Goal: Task Accomplishment & Management: Manage account settings

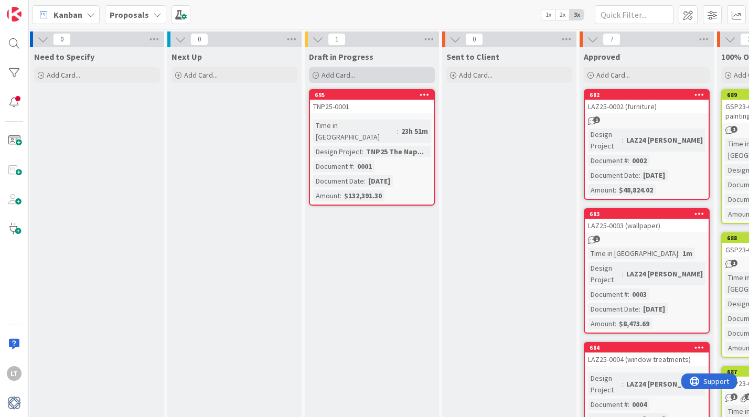
click at [334, 77] on span "Add Card..." at bounding box center [339, 74] width 34 height 9
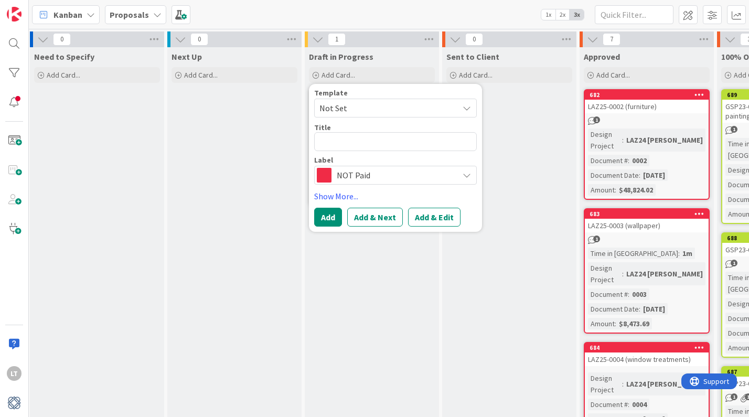
type textarea "x"
type textarea "L"
type textarea "x"
type textarea "LA"
type textarea "x"
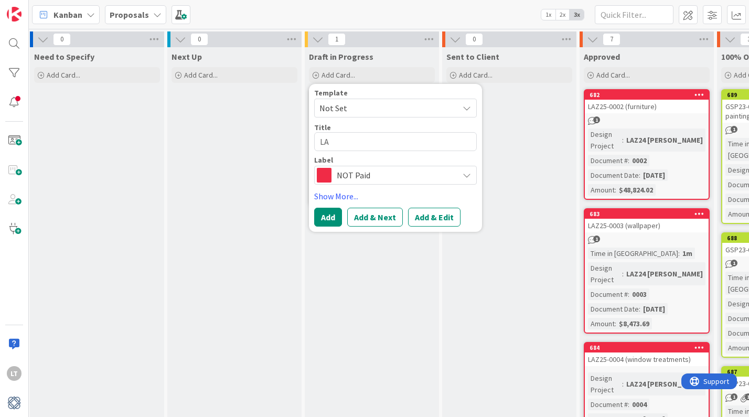
type textarea "LAZ"
type textarea "x"
type textarea "LAZ2"
type textarea "x"
type textarea "LAZ25"
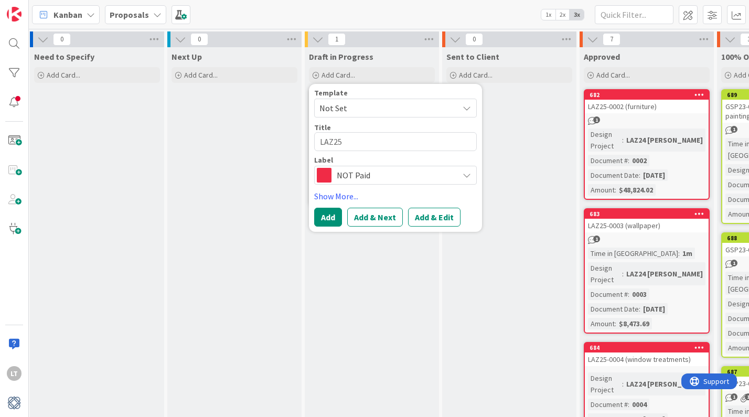
type textarea "x"
type textarea "LAZ25-"
type textarea "x"
type textarea "LAZ25-0"
type textarea "x"
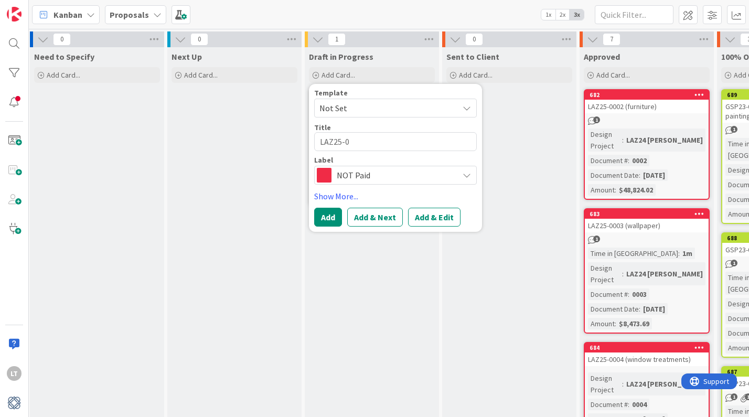
type textarea "LAZ25-00"
type textarea "x"
type textarea "LAZ25-000"
type textarea "x"
click at [394, 142] on textarea "LAZ25-0006" at bounding box center [395, 141] width 163 height 19
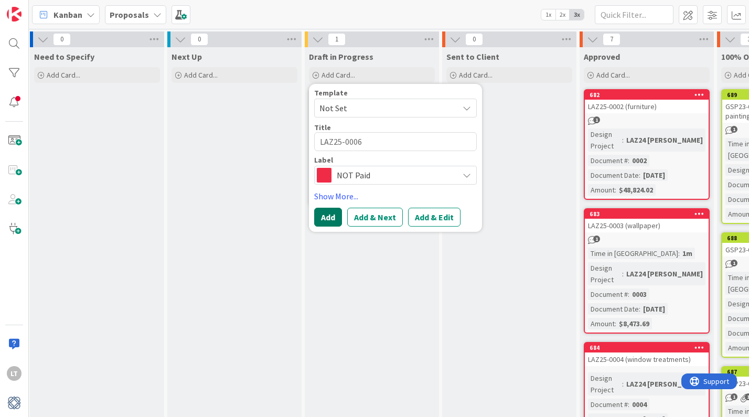
type textarea "LAZ25-0006"
click at [334, 217] on button "Add" at bounding box center [328, 217] width 28 height 19
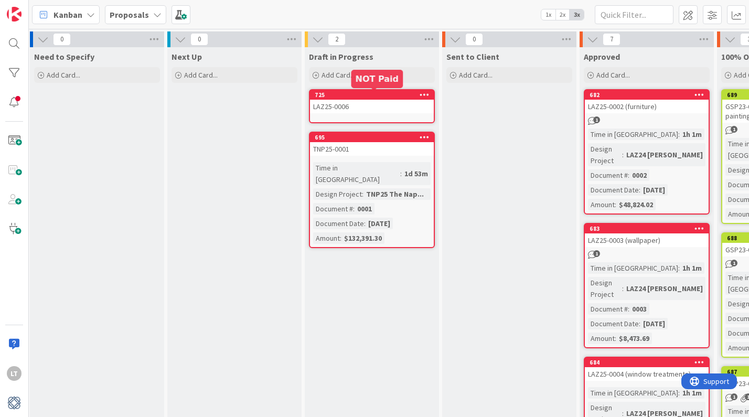
click at [368, 97] on div "725" at bounding box center [374, 94] width 119 height 7
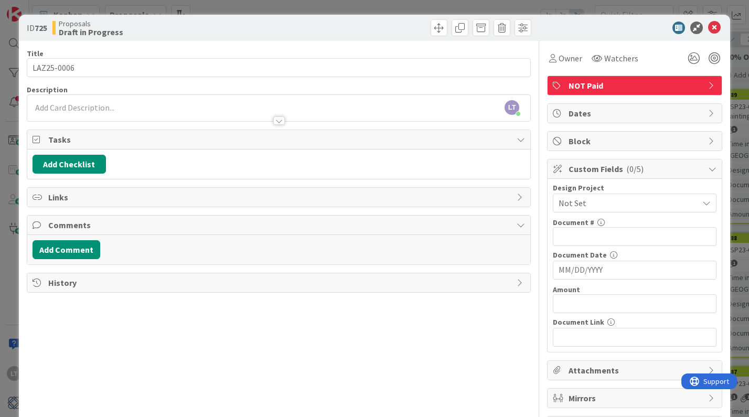
click at [59, 199] on span "Links" at bounding box center [280, 197] width 464 height 13
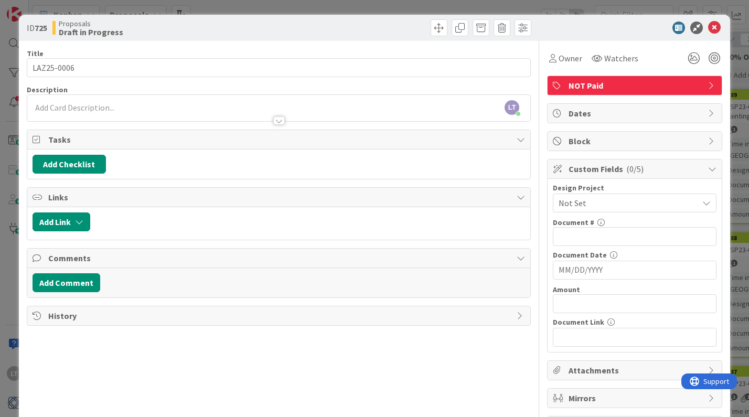
click at [81, 110] on div at bounding box center [279, 115] width 504 height 11
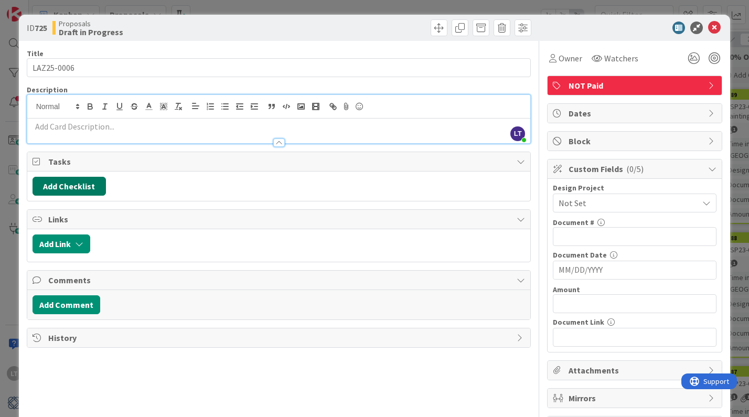
click at [81, 187] on button "Add Checklist" at bounding box center [69, 186] width 73 height 19
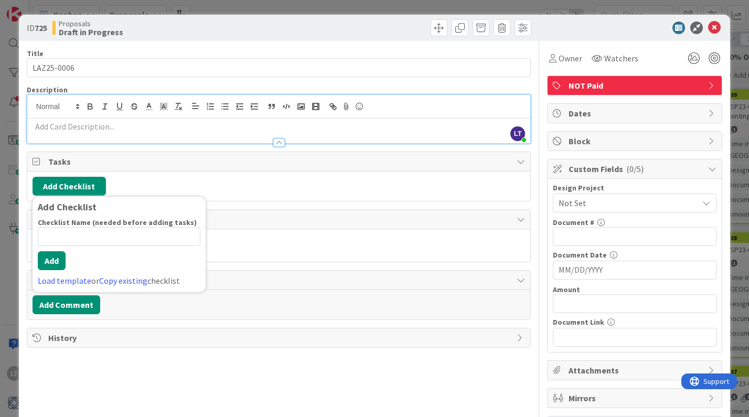
click at [168, 183] on div "Add Checklist Add Checklist Checklist Name (needed before adding tasks) 0 / 64 …" at bounding box center [279, 186] width 493 height 19
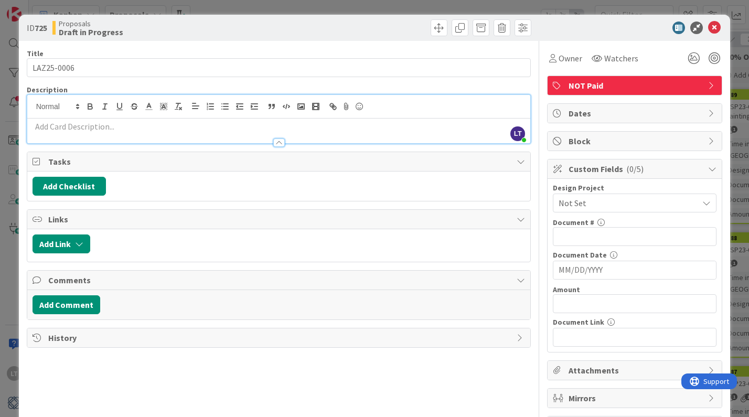
click at [627, 166] on span "( 0/5 )" at bounding box center [635, 169] width 17 height 10
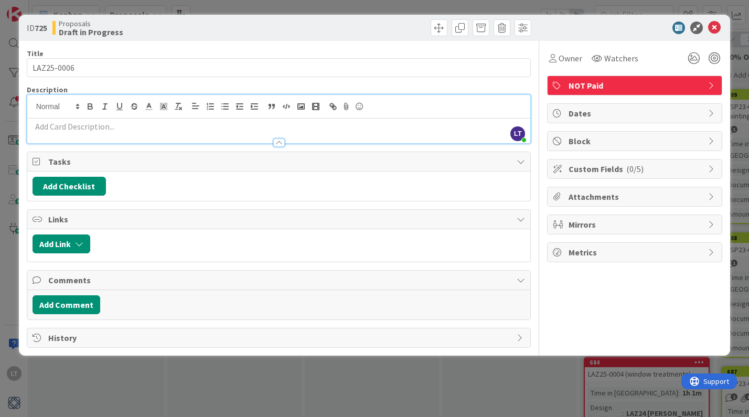
click at [618, 169] on span "Custom Fields ( 0/5 )" at bounding box center [636, 169] width 134 height 13
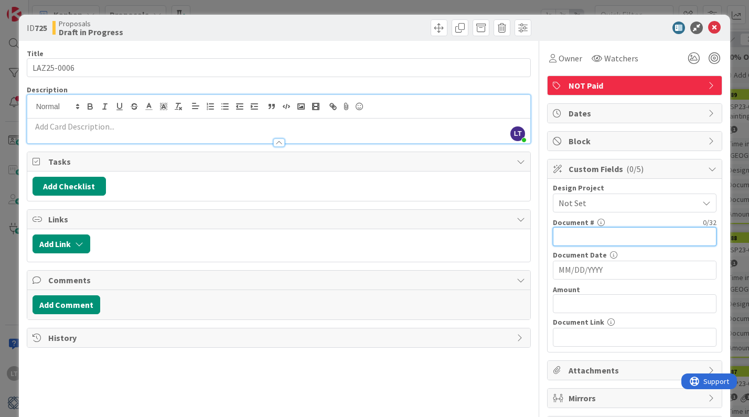
click at [574, 237] on input "text" at bounding box center [635, 236] width 164 height 19
type input "0006"
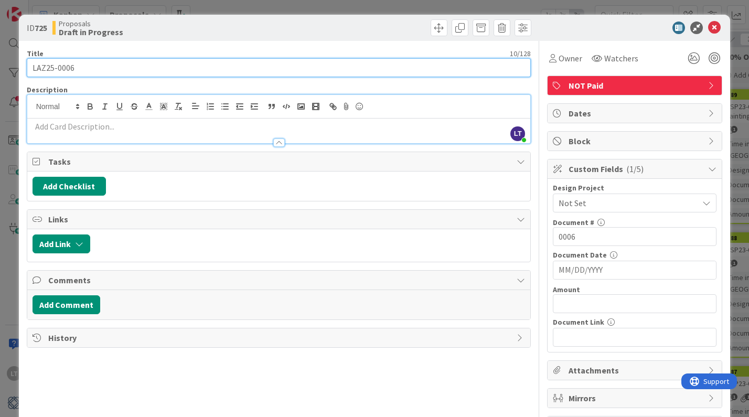
click at [98, 64] on input "LAZ25-0006" at bounding box center [279, 67] width 505 height 19
type input "LAZ25-0006 (family room furniture)"
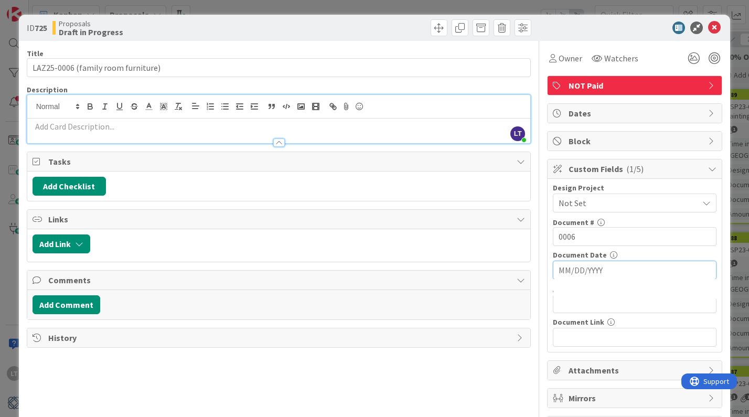
click at [580, 274] on input "MM/DD/YYYY" at bounding box center [635, 270] width 152 height 18
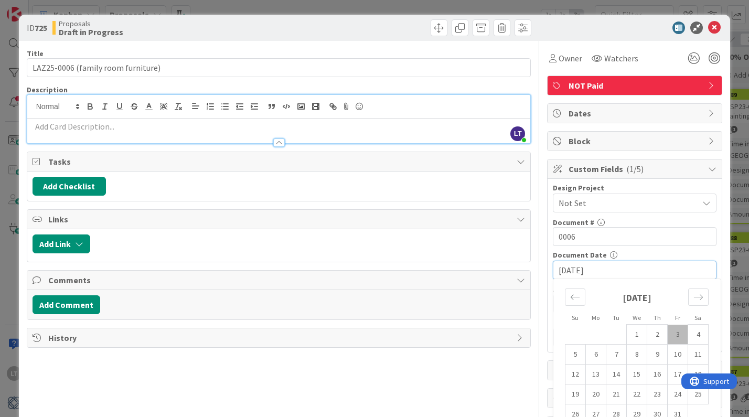
click at [677, 333] on td "3" at bounding box center [678, 335] width 20 height 20
type input "[DATE]"
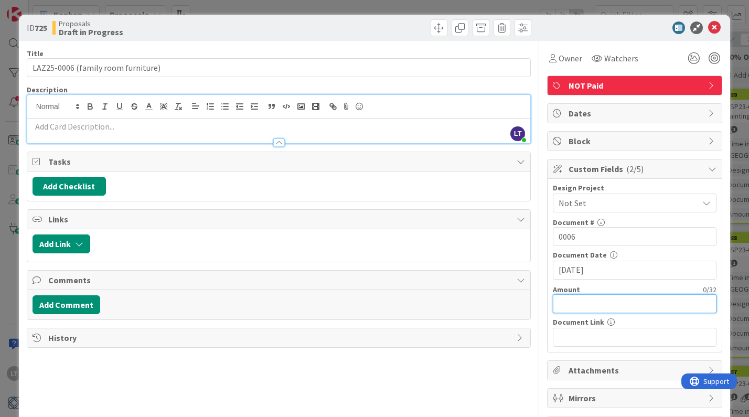
click at [580, 306] on input "text" at bounding box center [635, 303] width 164 height 19
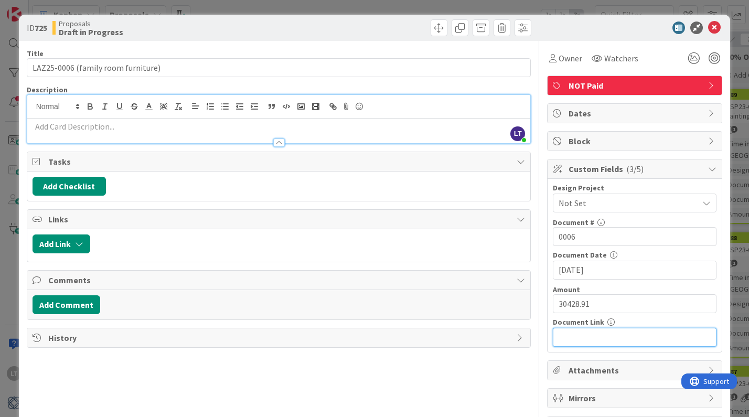
type input "$30,428.91"
click at [715, 31] on icon at bounding box center [715, 28] width 13 height 13
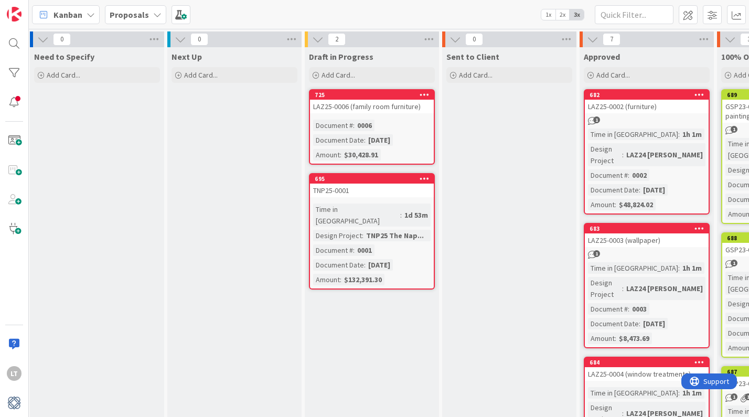
click at [405, 148] on div "Document # : 0006 Document Date : [DATE] Amount : $30,428.91" at bounding box center [372, 140] width 118 height 41
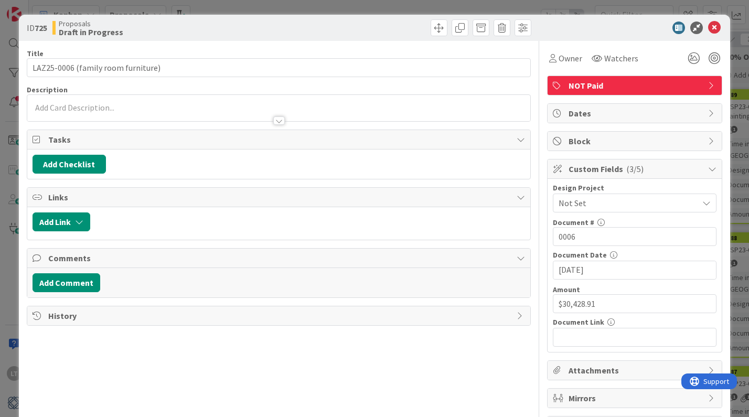
click at [609, 204] on span "Not Set" at bounding box center [626, 203] width 134 height 15
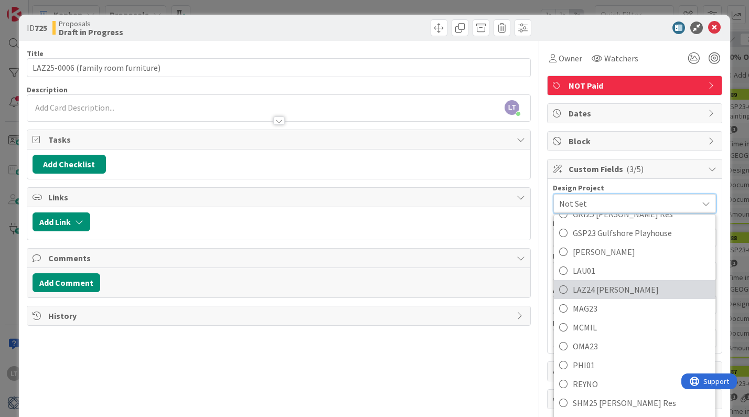
scroll to position [280, 0]
click at [601, 292] on span "LAZ24 [PERSON_NAME]" at bounding box center [642, 289] width 138 height 16
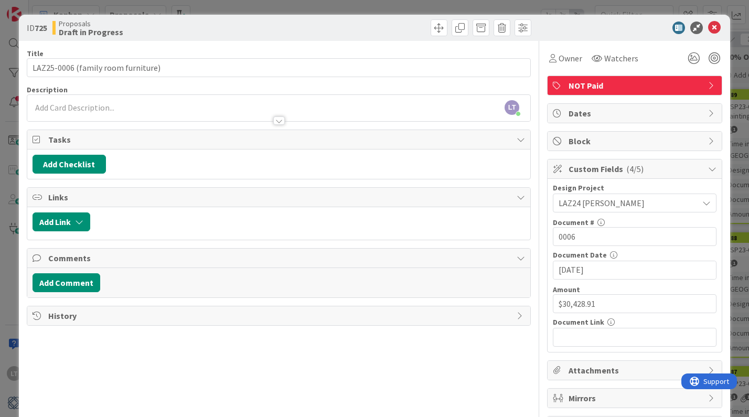
scroll to position [0, 0]
click at [586, 23] on div at bounding box center [630, 28] width 186 height 13
click at [714, 27] on icon at bounding box center [715, 28] width 13 height 13
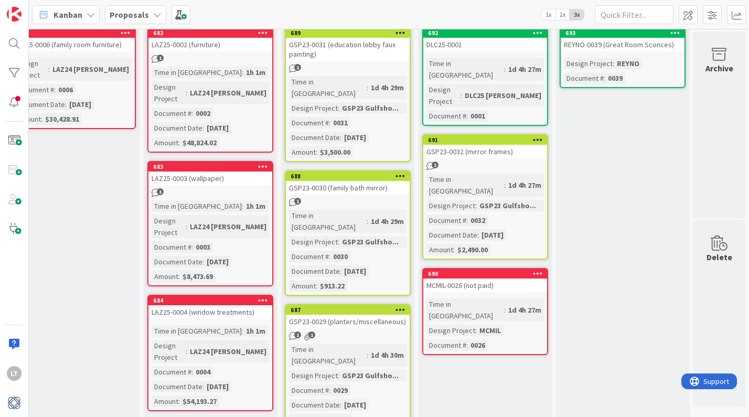
scroll to position [64, 439]
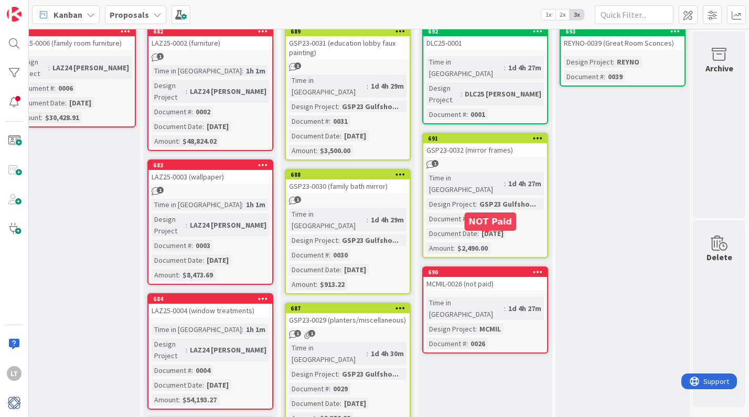
click at [491, 269] on div "690" at bounding box center [487, 272] width 119 height 7
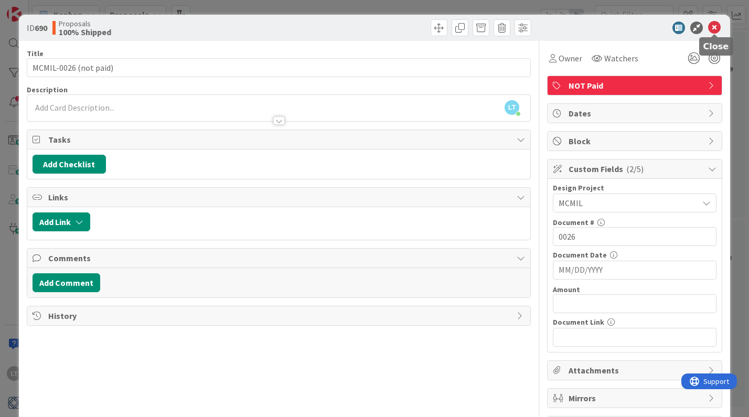
click at [715, 30] on icon at bounding box center [715, 28] width 13 height 13
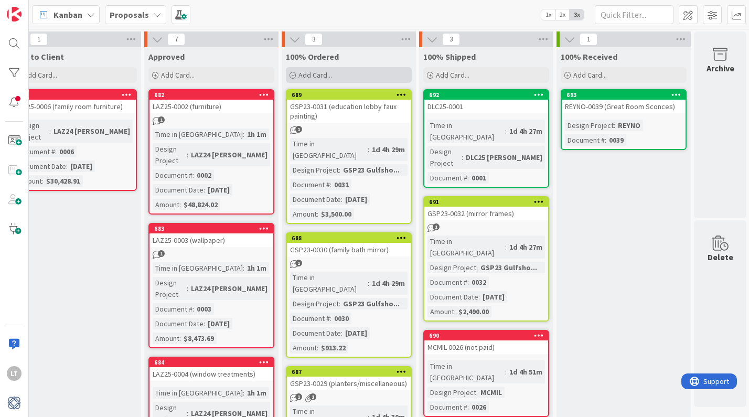
scroll to position [0, 438]
click at [309, 72] on span "Add Card..." at bounding box center [316, 74] width 34 height 9
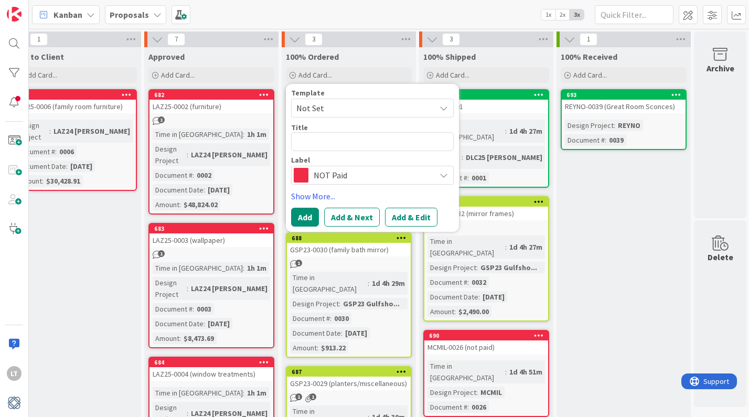
type textarea "x"
type textarea "M"
type textarea "x"
type textarea "MI"
type textarea "x"
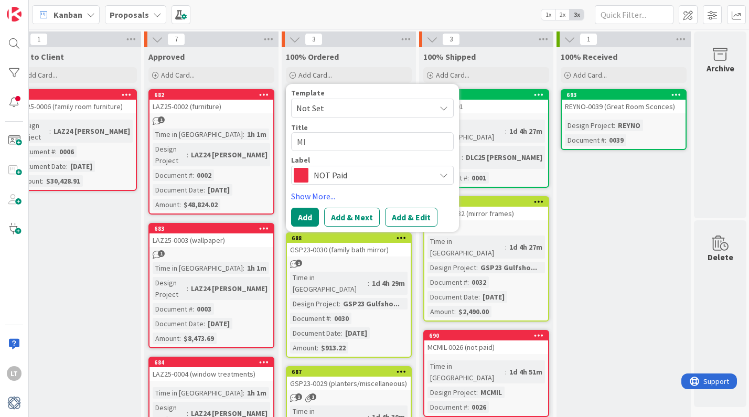
type textarea "M"
type textarea "x"
type textarea "MC"
type textarea "x"
type textarea "MCM"
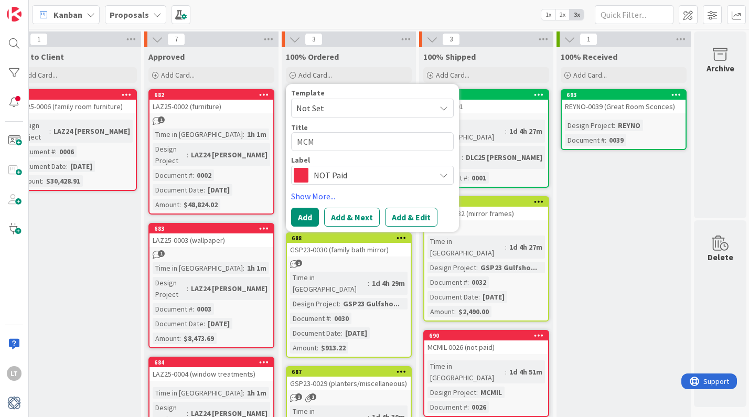
type textarea "x"
type textarea "MCMI"
type textarea "x"
type textarea "MCMIL"
type textarea "x"
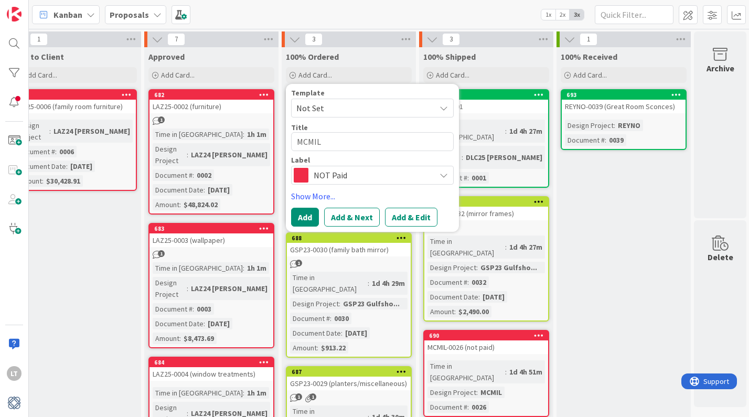
type textarea "MCMIL-"
type textarea "x"
type textarea "MCMIL-0"
type textarea "x"
type textarea "MCMIL-00"
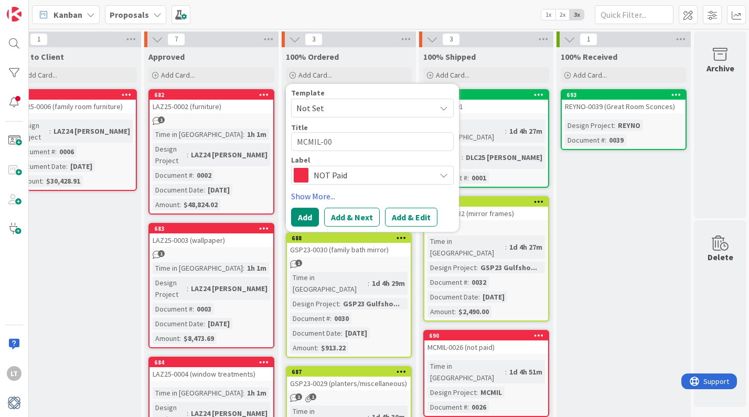
type textarea "x"
type textarea "MCMIL-002"
type textarea "x"
type textarea "MCMIL-0028"
type textarea "x"
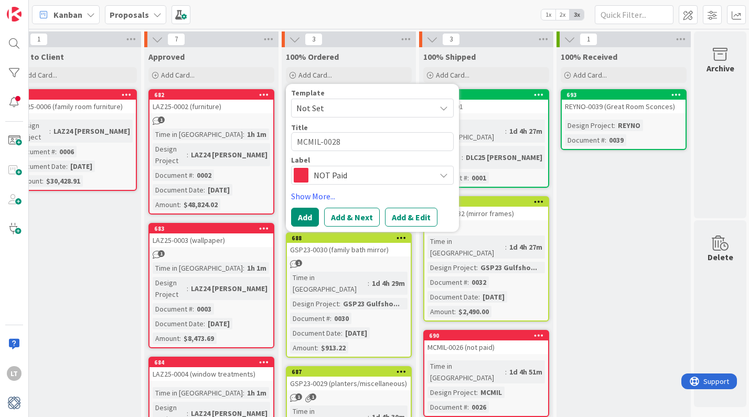
type textarea "MCMIL-0028"
type textarea "x"
type textarea "MCMIL-0028 ("
type textarea "x"
type textarea "MCMIL-0028 (f"
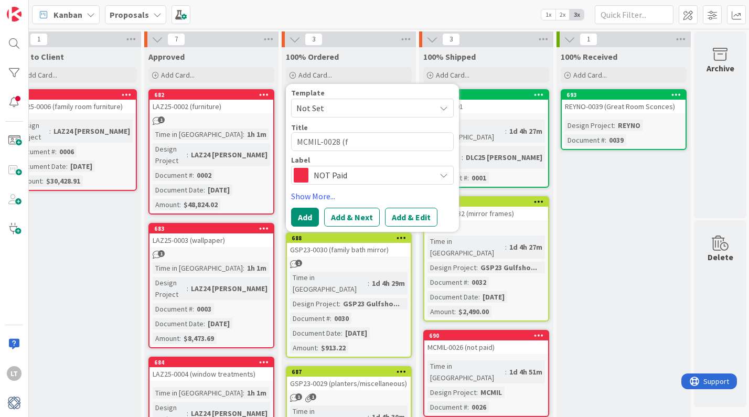
type textarea "x"
type textarea "MCMIL-0028 (fo"
type textarea "x"
type textarea "MCMIL-0028 ([PERSON_NAME]"
type textarea "x"
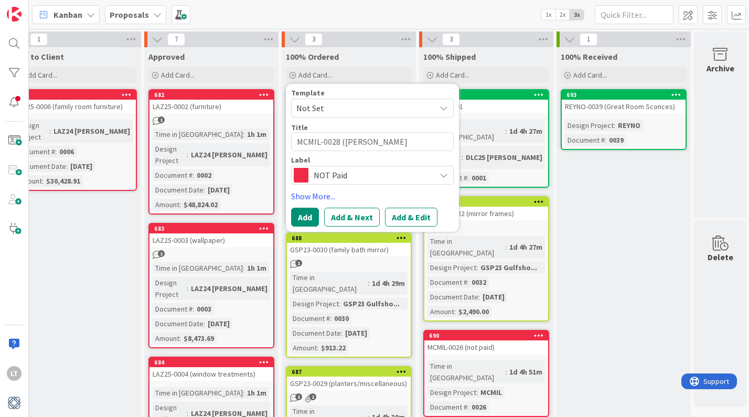
type textarea "MCMIL-0028 ([PERSON_NAME]"
type textarea "x"
type textarea "MCMIL-0028 (foyer"
type textarea "x"
type textarea "MCMIL-0028 (foyer"
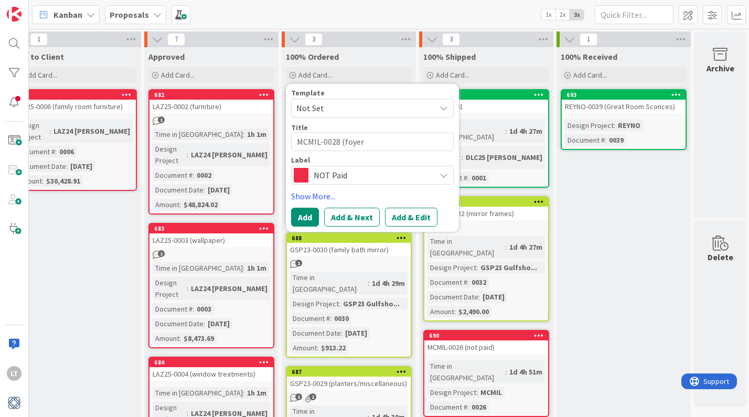
type textarea "x"
type textarea "MCMIL-0028 (foyer R"
type textarea "x"
type textarea "MCMIL-0028 (foyer Ru"
type textarea "x"
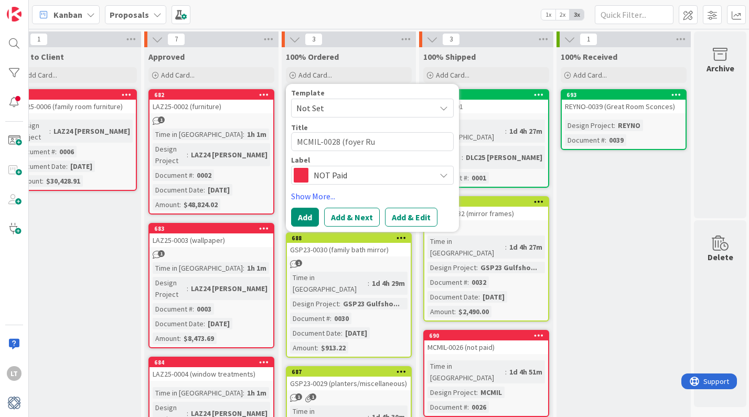
type textarea "MCMIL-0028 (foyer R"
type textarea "x"
type textarea "MCMIL-0028 (foyer"
type textarea "x"
type textarea "MCMIL-0028 (foyer r"
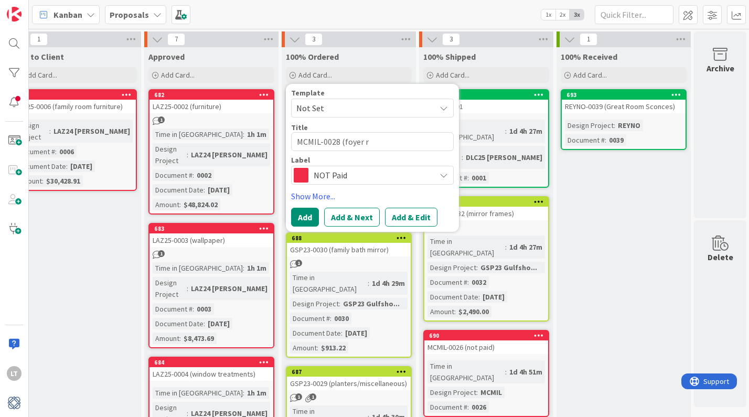
type textarea "x"
type textarea "MCMIL-0028 (foyer ru"
type textarea "x"
type textarea "MCMIL-0028 (foyer rug"
type textarea "x"
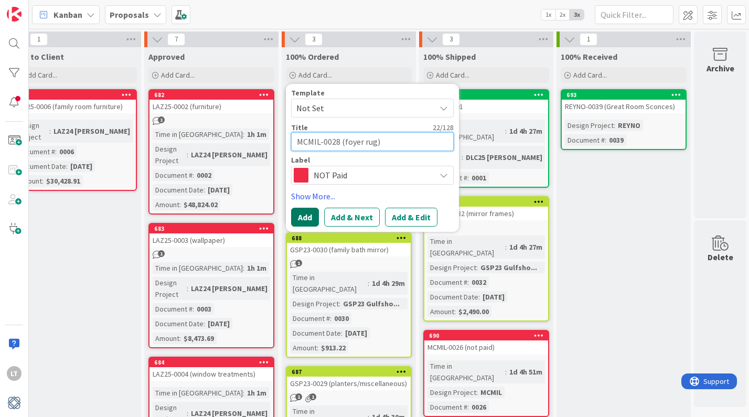
type textarea "MCMIL-0028 (foyer rug)"
click at [304, 220] on button "Add" at bounding box center [305, 217] width 28 height 19
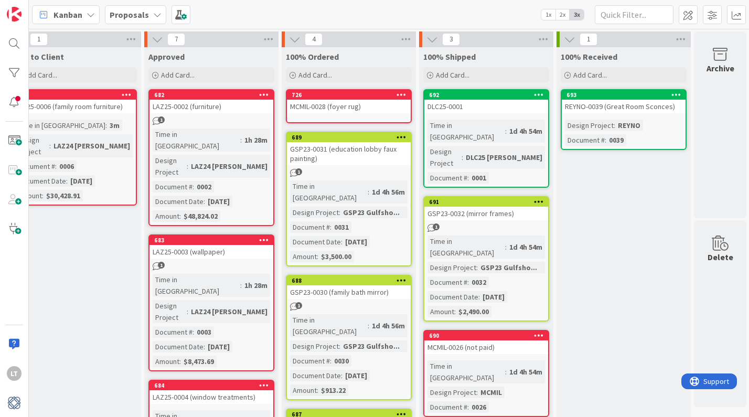
click at [373, 107] on div "MCMIL-0028 (foyer rug)" at bounding box center [349, 107] width 124 height 14
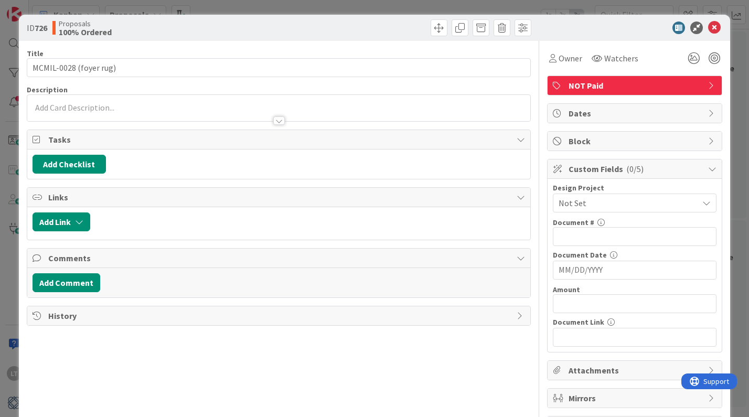
click at [589, 167] on span "Custom Fields ( 0/5 )" at bounding box center [636, 169] width 134 height 13
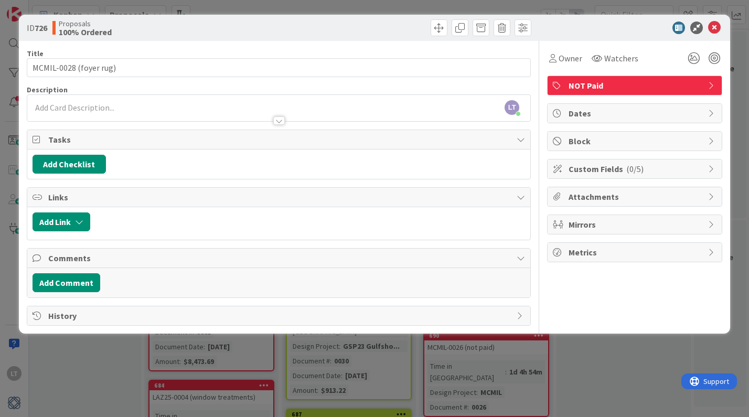
click at [589, 167] on span "Custom Fields ( 0/5 )" at bounding box center [636, 169] width 134 height 13
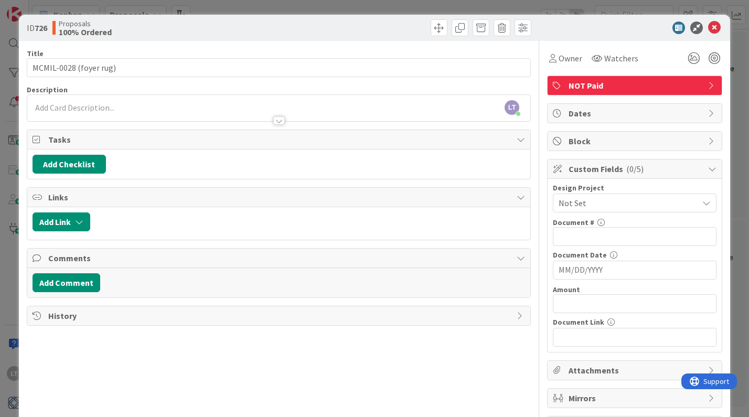
click at [589, 202] on span "Not Set" at bounding box center [626, 203] width 134 height 15
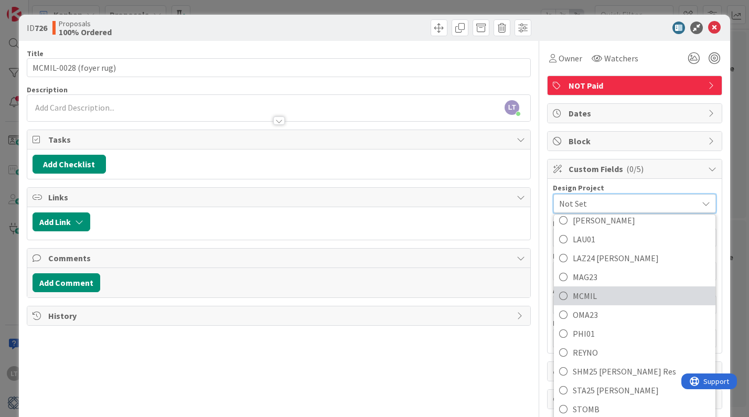
scroll to position [311, 0]
click at [606, 297] on span "MCMIL" at bounding box center [642, 295] width 138 height 16
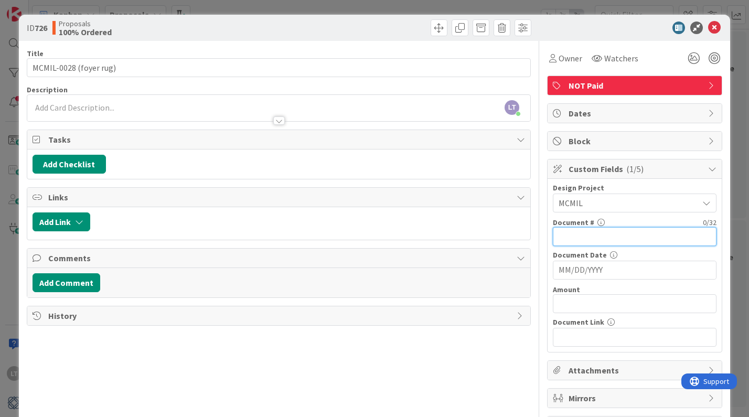
click at [594, 239] on input "text" at bounding box center [635, 236] width 164 height 19
type input "0028"
click at [591, 270] on input "MM/DD/YYYY" at bounding box center [635, 270] width 152 height 18
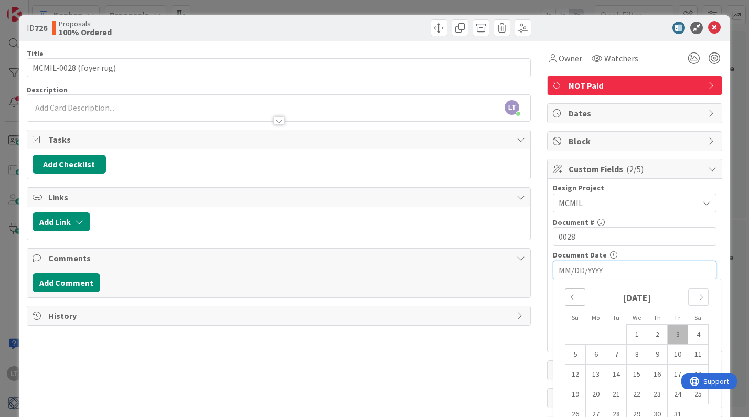
click at [578, 301] on icon "Move backward to switch to the previous month." at bounding box center [576, 297] width 10 height 10
click at [656, 333] on td "4" at bounding box center [658, 335] width 20 height 20
type input "[DATE]"
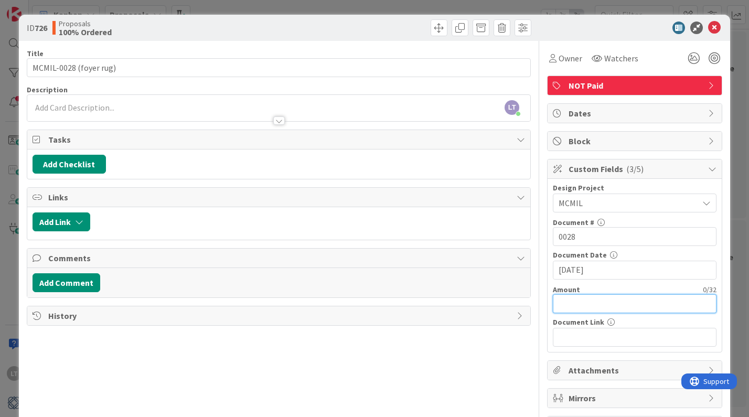
click at [577, 305] on input "text" at bounding box center [635, 303] width 164 height 19
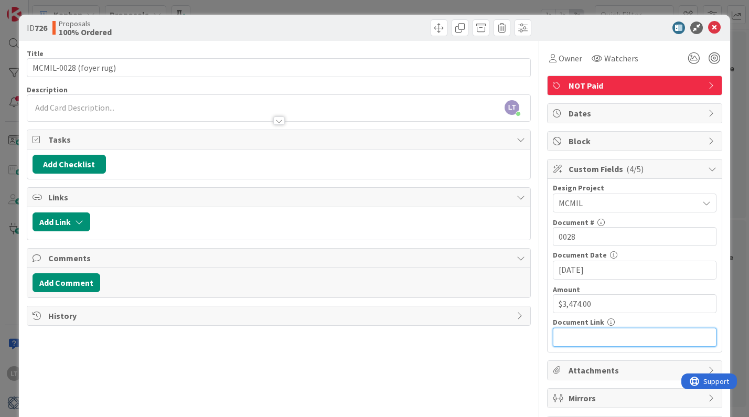
type input "$3,474.92"
click at [713, 30] on icon at bounding box center [715, 28] width 13 height 13
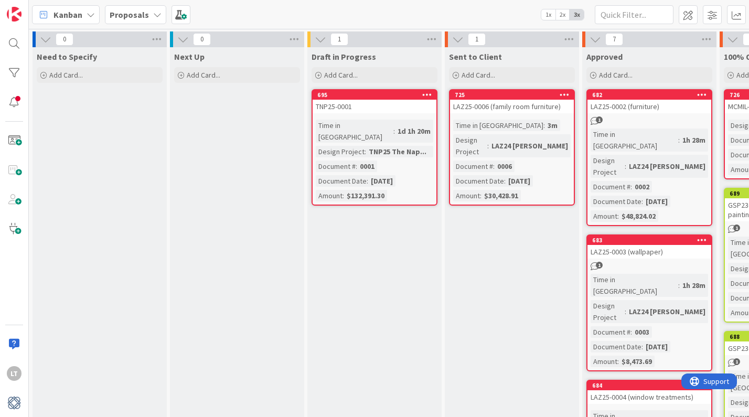
click at [337, 79] on span "Add Card..." at bounding box center [341, 74] width 34 height 9
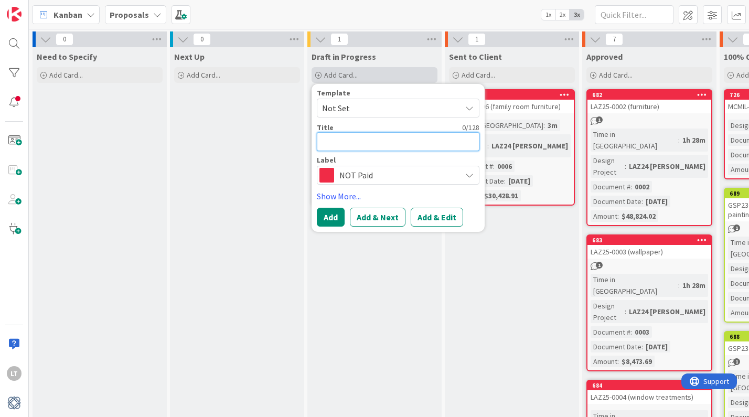
type textarea "x"
type textarea "S"
type textarea "x"
type textarea "ST"
type textarea "x"
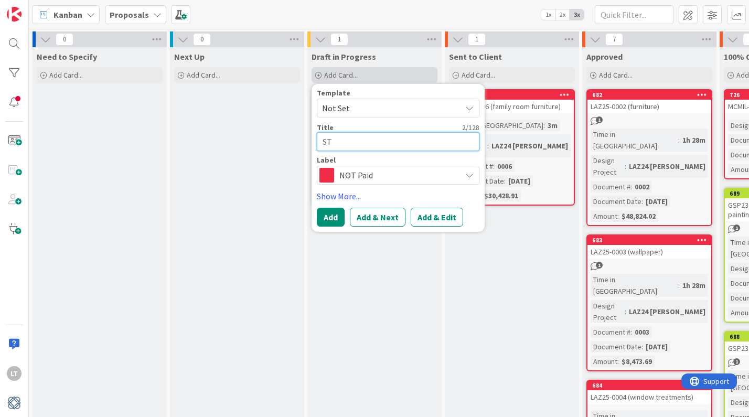
type textarea "STA"
type textarea "x"
type textarea "STA2"
type textarea "x"
type textarea "STA25"
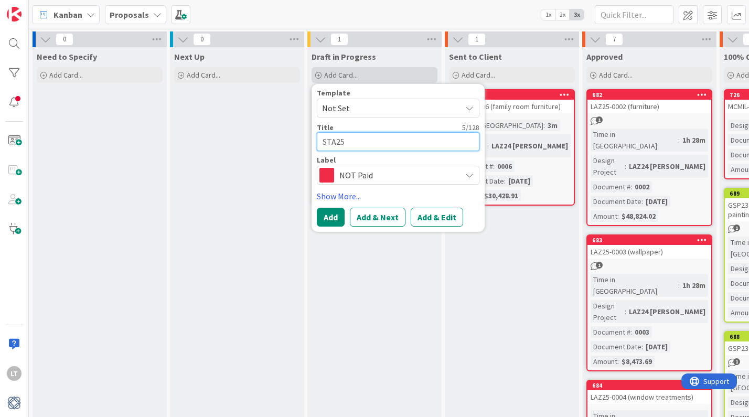
type textarea "x"
type textarea "STA25-"
type textarea "x"
type textarea "STA25-0"
type textarea "x"
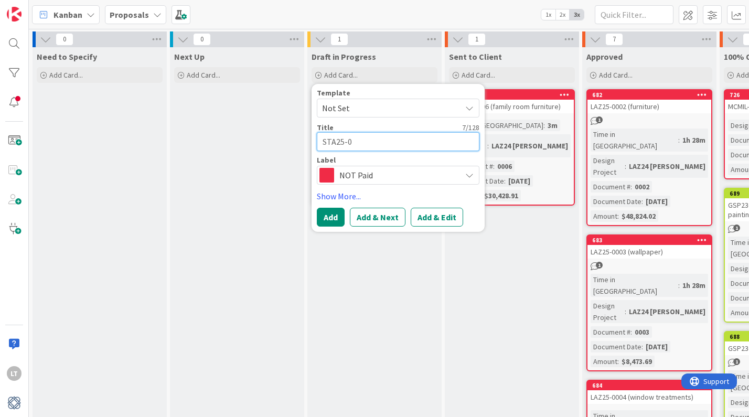
type textarea "STA25-00"
type textarea "x"
type textarea "STA25-001"
type textarea "x"
type textarea "STA25-0010"
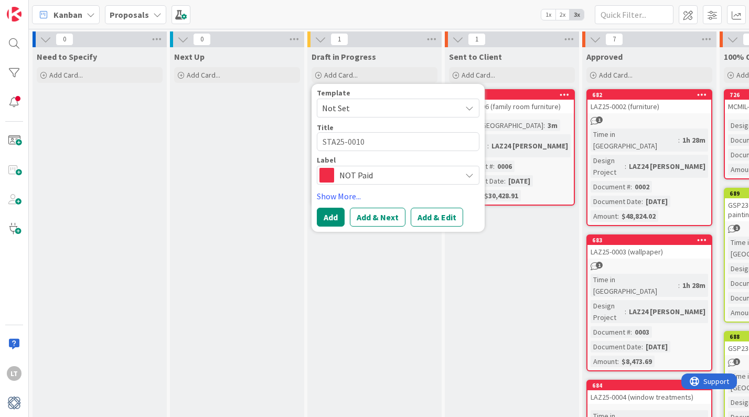
click at [337, 216] on button "Add" at bounding box center [331, 217] width 28 height 19
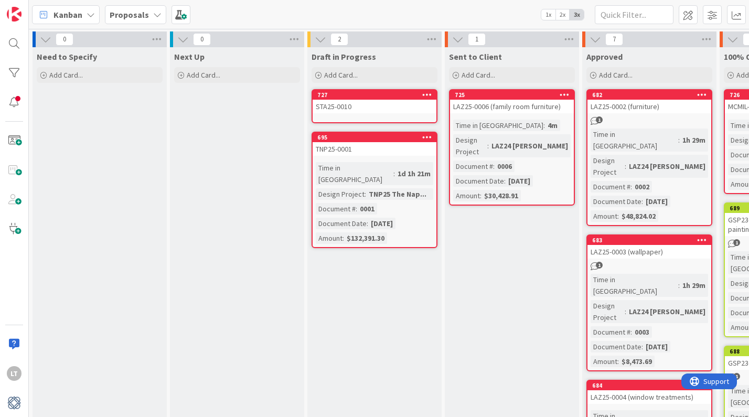
click at [387, 108] on div "STA25-0010" at bounding box center [375, 107] width 124 height 14
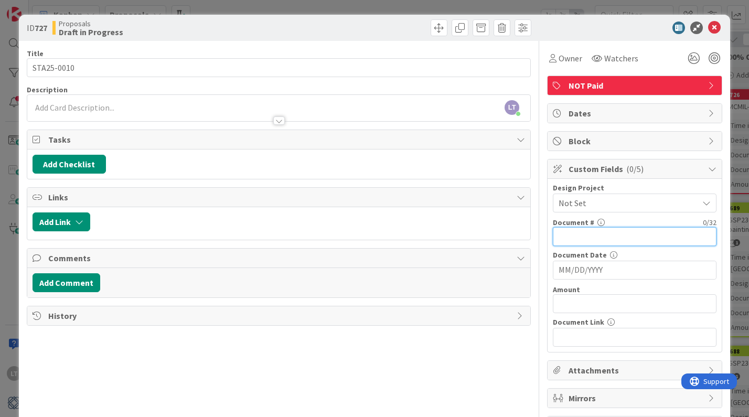
click at [582, 233] on input "text" at bounding box center [635, 236] width 164 height 19
type input "0010"
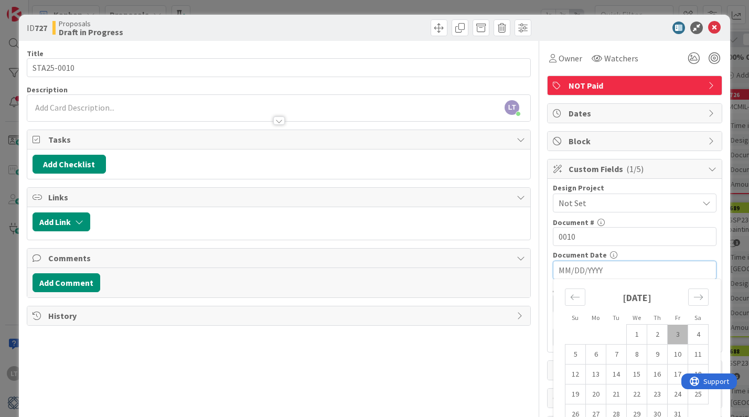
click at [677, 335] on td "3" at bounding box center [678, 335] width 20 height 20
type input "[DATE]"
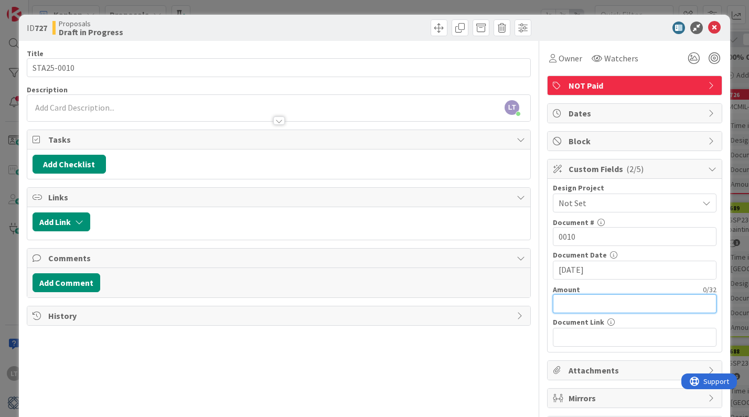
click at [588, 305] on input "text" at bounding box center [635, 303] width 164 height 19
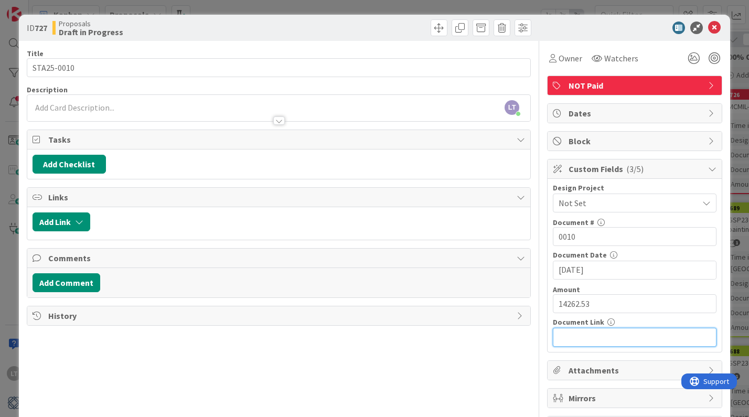
type input "$14,262.53"
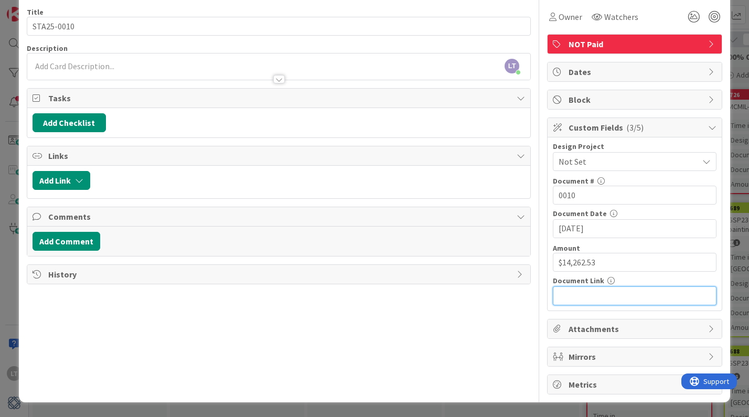
scroll to position [41, 0]
click at [389, 315] on div "Title 10 / 128 STA25-0010 Description LT [PERSON_NAME] just joined Owner Watche…" at bounding box center [279, 196] width 505 height 395
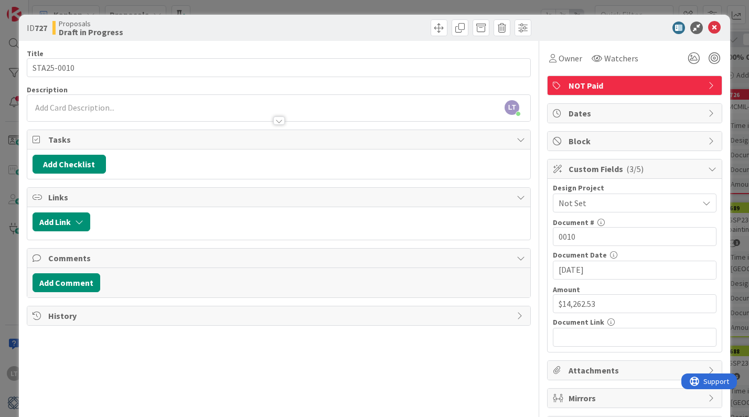
scroll to position [0, 0]
click at [715, 30] on icon at bounding box center [715, 28] width 13 height 13
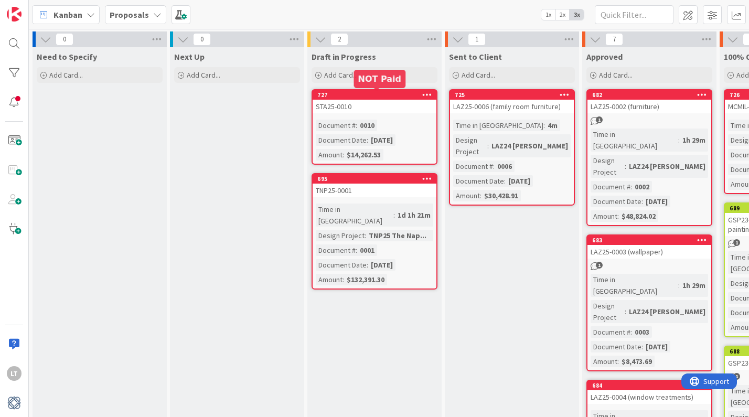
click at [393, 95] on div "727" at bounding box center [377, 94] width 119 height 7
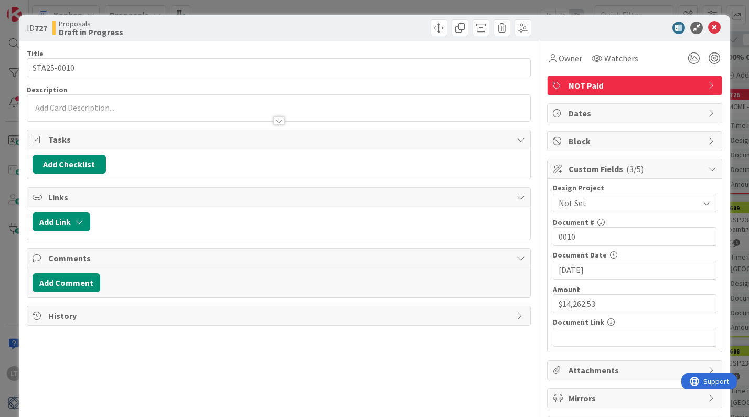
click at [610, 208] on span "Not Set" at bounding box center [626, 203] width 134 height 15
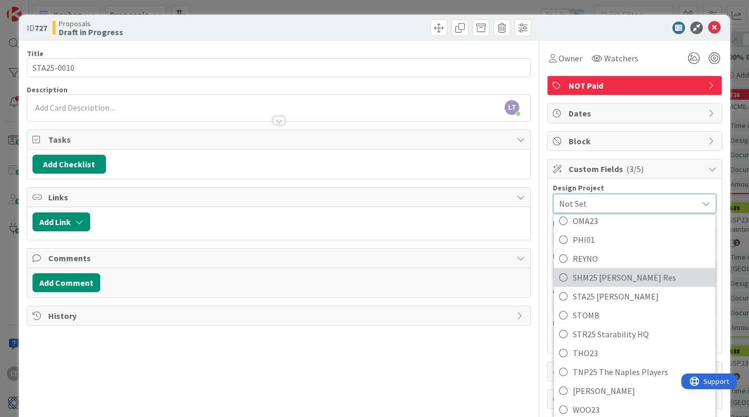
scroll to position [404, 0]
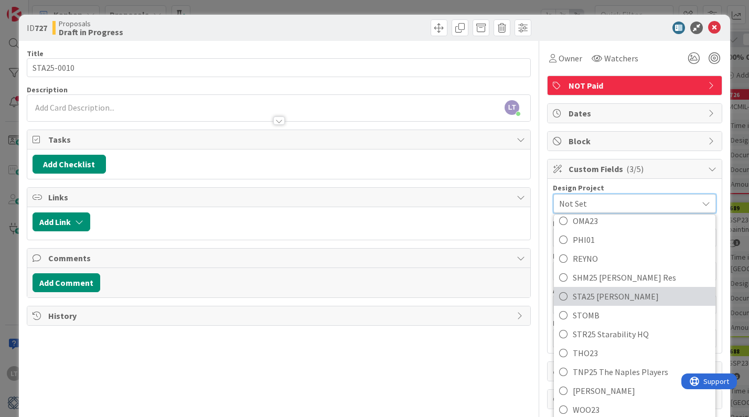
click at [610, 296] on span "STA25 [PERSON_NAME]" at bounding box center [642, 297] width 138 height 16
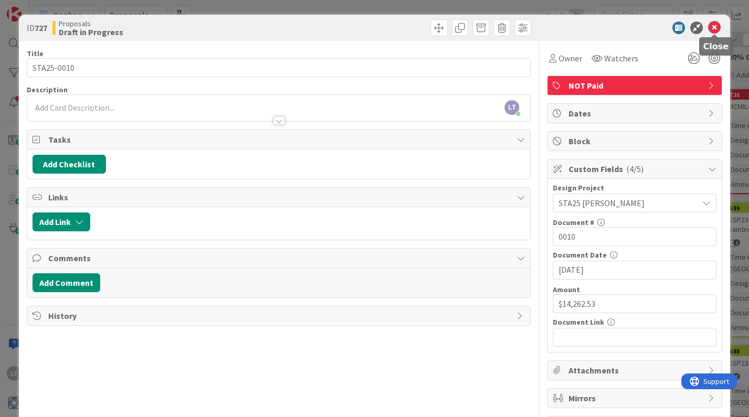
click at [713, 26] on icon at bounding box center [715, 28] width 13 height 13
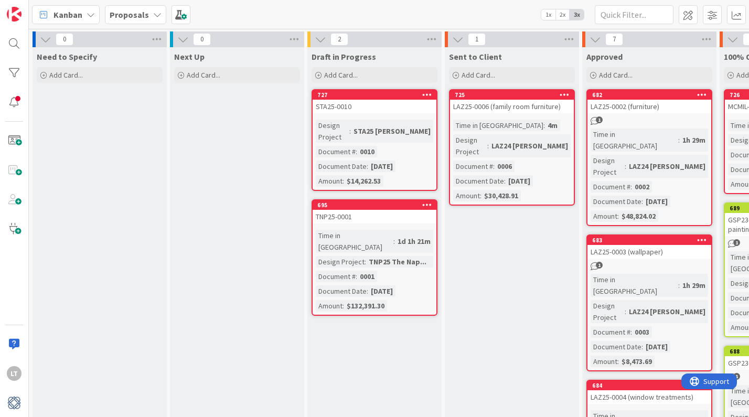
click at [359, 104] on div "STA25-0010" at bounding box center [375, 107] width 124 height 14
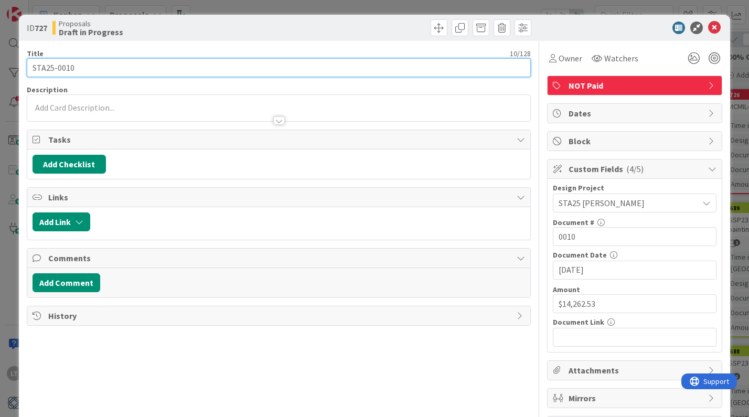
click at [141, 71] on input "STA25-0010" at bounding box center [279, 67] width 505 height 19
type input "STA25-0010 (family room drapery)"
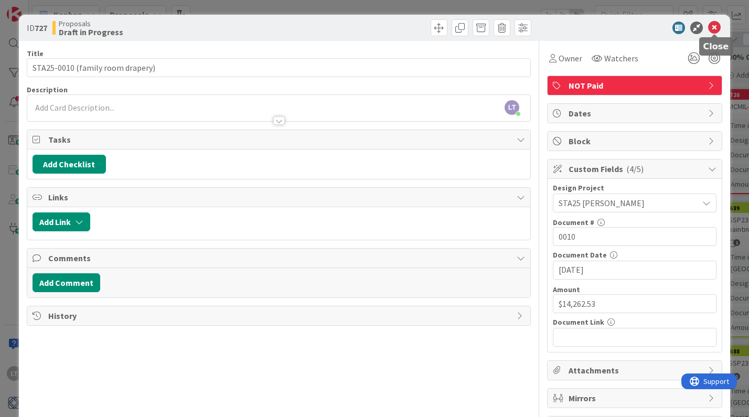
click at [716, 28] on icon at bounding box center [715, 28] width 13 height 13
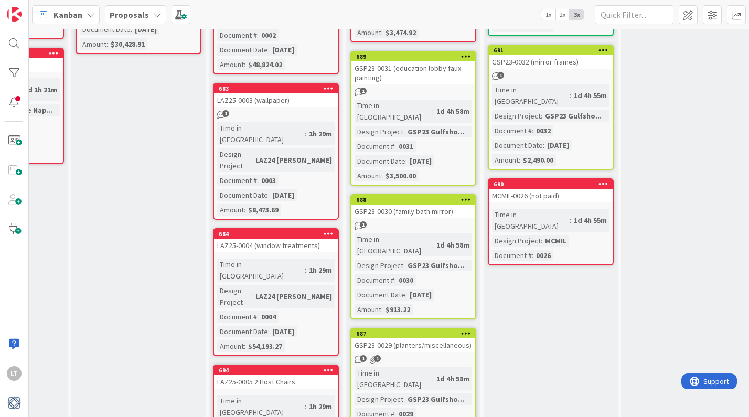
scroll to position [155, 374]
